Goal: Find contact information: Obtain details needed to contact an individual or organization

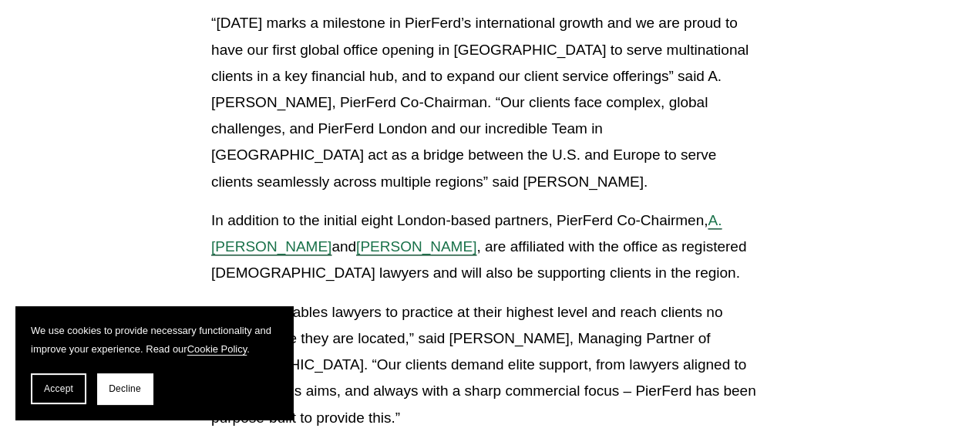
scroll to position [771, 0]
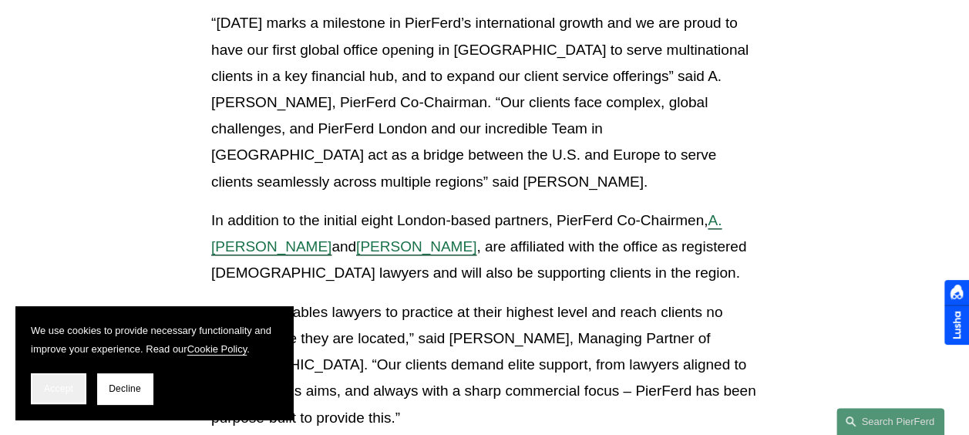
click at [49, 385] on span "Accept" at bounding box center [58, 388] width 29 height 11
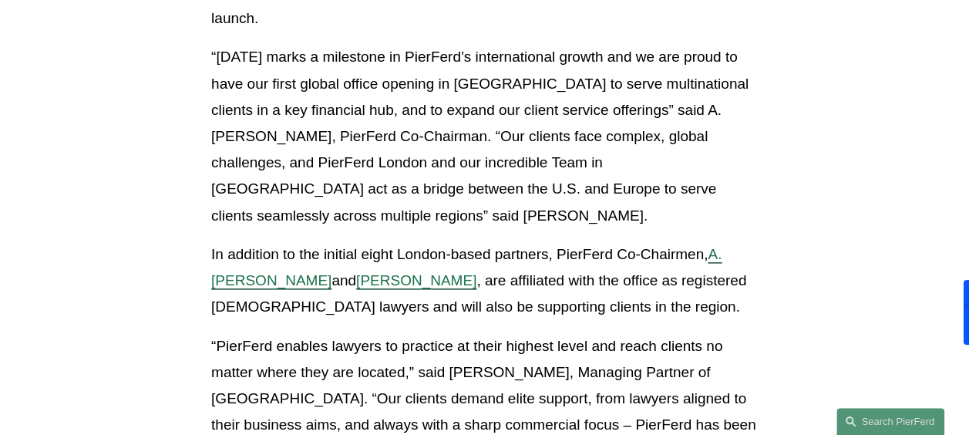
scroll to position [925, 0]
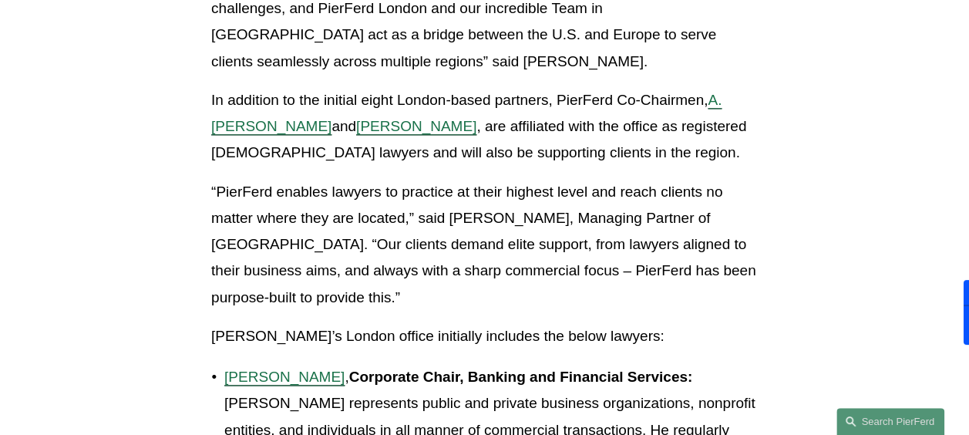
click at [564, 369] on strong "Corporate Chair, Banking and Financial Services:" at bounding box center [521, 377] width 344 height 16
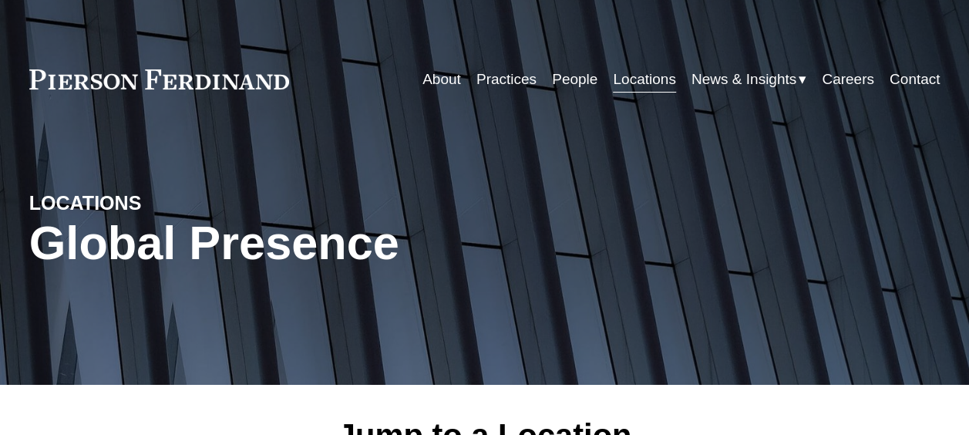
scroll to position [385, 0]
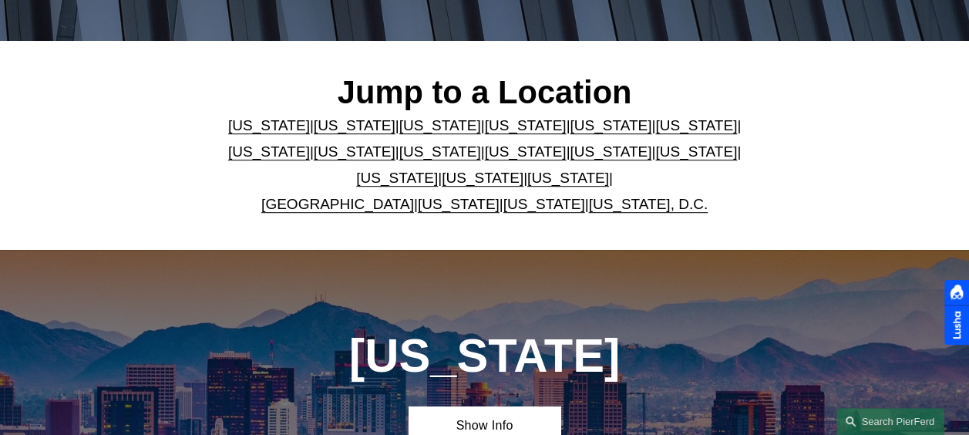
click at [352, 196] on link "United Kingdom" at bounding box center [337, 204] width 153 height 16
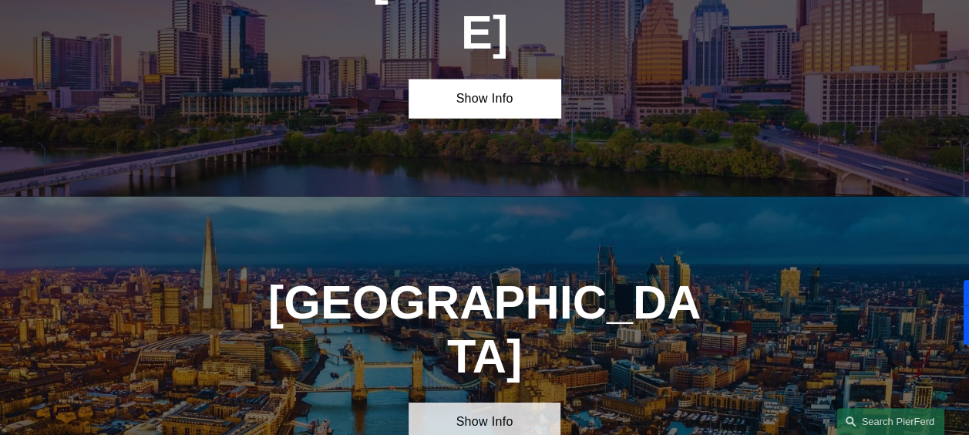
scroll to position [4766, 0]
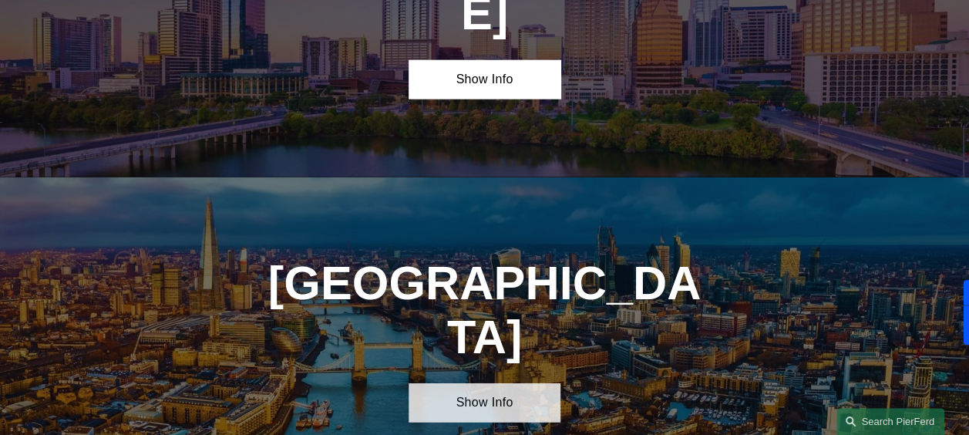
click at [492, 383] on link "Show Info" at bounding box center [485, 402] width 152 height 39
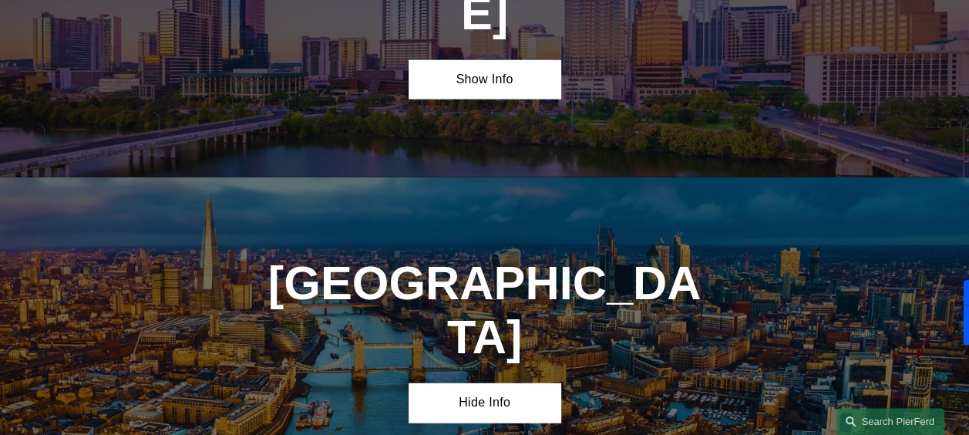
scroll to position [4843, 0]
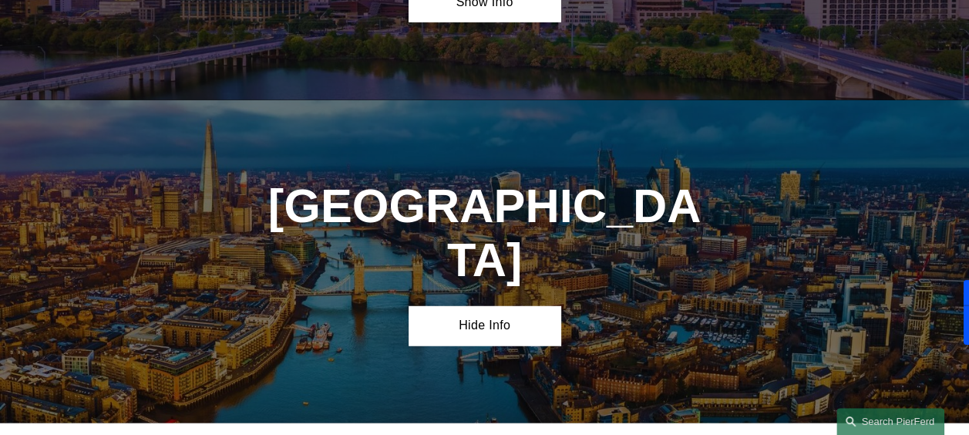
drag, startPoint x: 629, startPoint y: 330, endPoint x: 396, endPoint y: 255, distance: 244.5
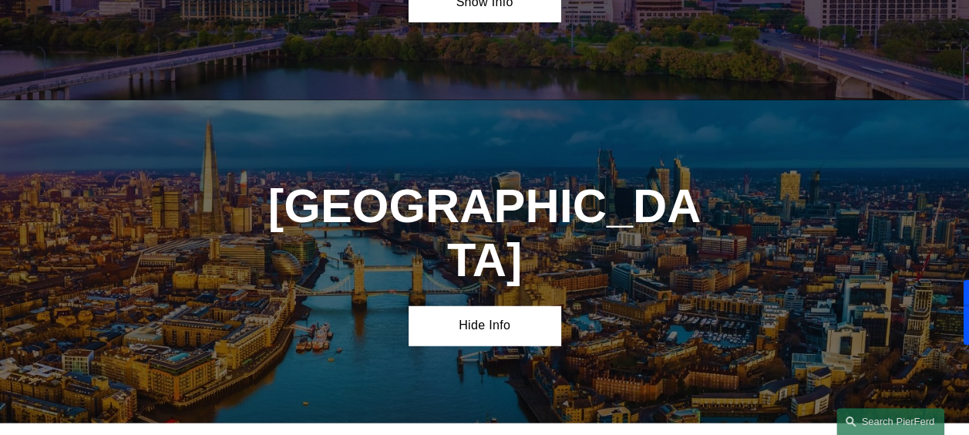
drag, startPoint x: 400, startPoint y: 240, endPoint x: 616, endPoint y: 335, distance: 235.8
drag, startPoint x: 647, startPoint y: 332, endPoint x: 388, endPoint y: 251, distance: 271.4
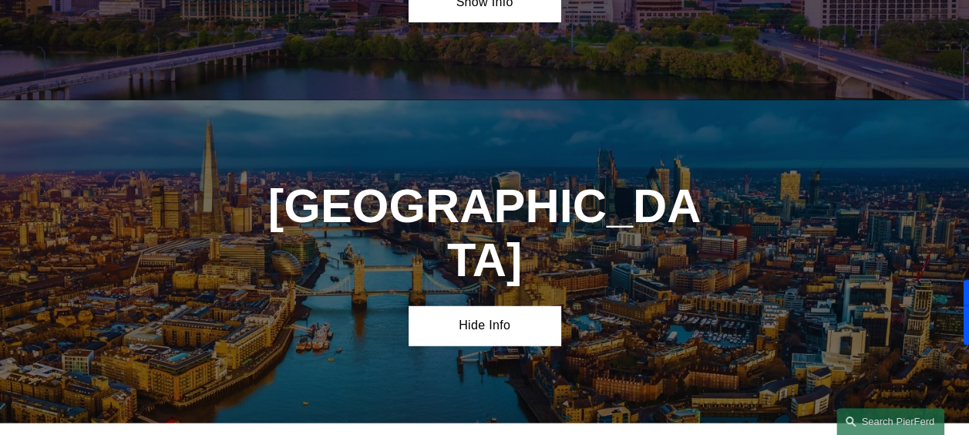
drag, startPoint x: 393, startPoint y: 241, endPoint x: 617, endPoint y: 335, distance: 242.6
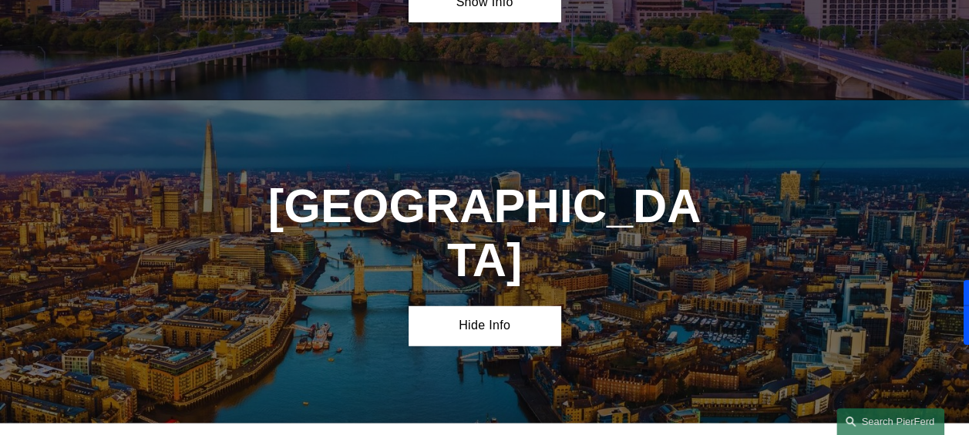
drag, startPoint x: 617, startPoint y: 335, endPoint x: 646, endPoint y: 333, distance: 29.3
drag, startPoint x: 654, startPoint y: 330, endPoint x: 385, endPoint y: 246, distance: 281.1
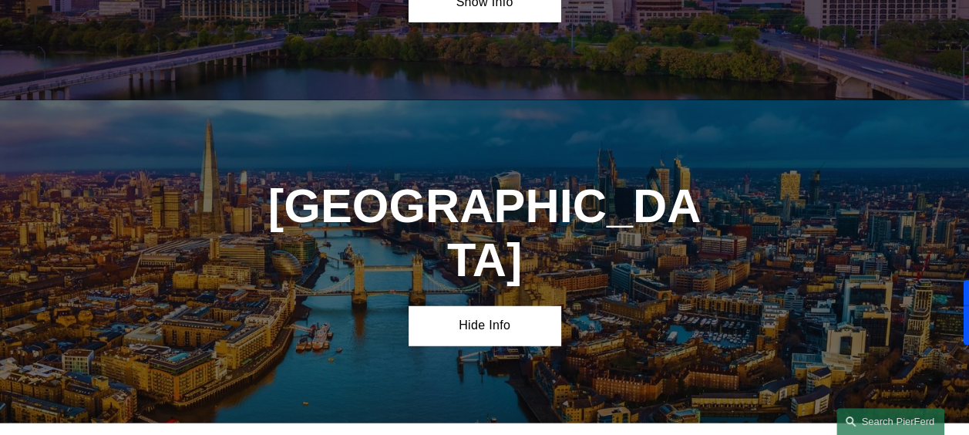
drag, startPoint x: 389, startPoint y: 245, endPoint x: 641, endPoint y: 330, distance: 266.0
drag, startPoint x: 641, startPoint y: 330, endPoint x: 661, endPoint y: 330, distance: 20.0
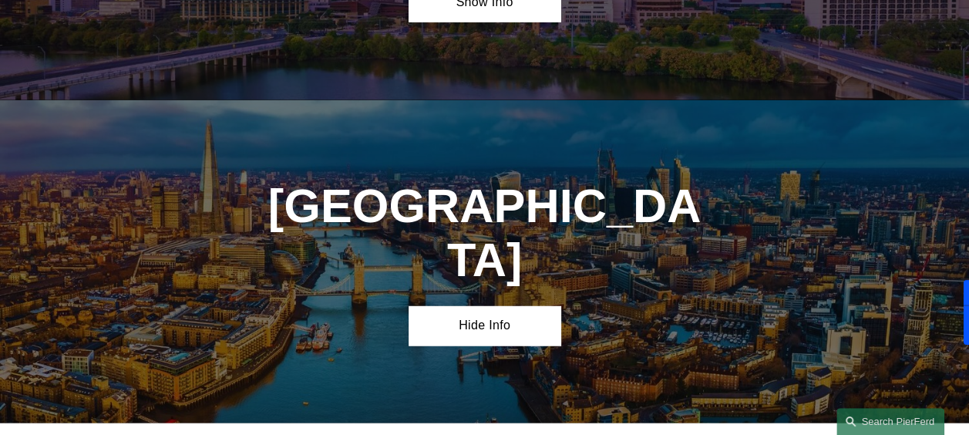
drag, startPoint x: 675, startPoint y: 331, endPoint x: 391, endPoint y: 253, distance: 294.2
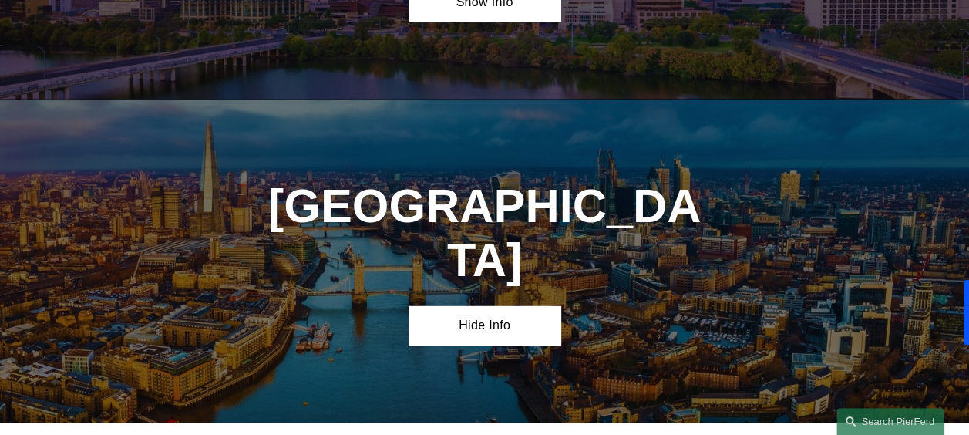
drag, startPoint x: 402, startPoint y: 244, endPoint x: 638, endPoint y: 325, distance: 249.4
